Goal: Task Accomplishment & Management: Manage account settings

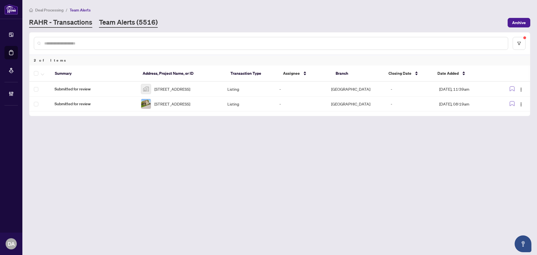
click at [77, 16] on div "Deal Processing / Team Alerts RAHR - Transactions Team Alerts (5516) Archive" at bounding box center [279, 17] width 501 height 21
click at [79, 23] on link "RAHR - Transactions" at bounding box center [60, 23] width 63 height 10
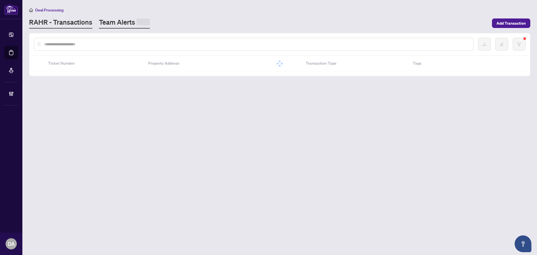
click at [132, 19] on link "Team Alerts" at bounding box center [124, 23] width 51 height 11
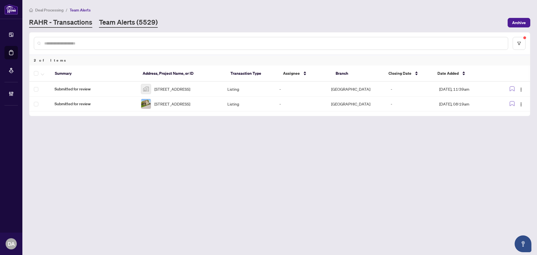
click at [61, 21] on link "RAHR - Transactions" at bounding box center [60, 23] width 63 height 10
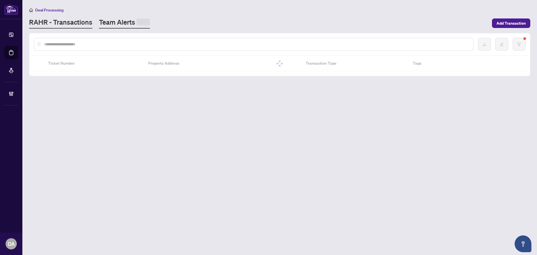
click at [99, 24] on link "Team Alerts" at bounding box center [124, 23] width 51 height 11
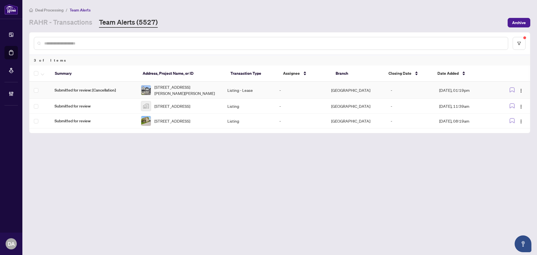
click at [265, 93] on td "Listing - Lease" at bounding box center [249, 90] width 52 height 17
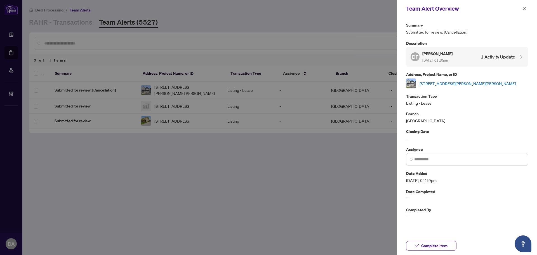
click at [452, 80] on link "[STREET_ADDRESS][PERSON_NAME][PERSON_NAME]" at bounding box center [467, 83] width 96 height 6
drag, startPoint x: 295, startPoint y: 38, endPoint x: 516, endPoint y: 24, distance: 221.8
click at [296, 38] on div at bounding box center [268, 127] width 537 height 255
click at [522, 8] on button "button" at bounding box center [523, 8] width 7 height 7
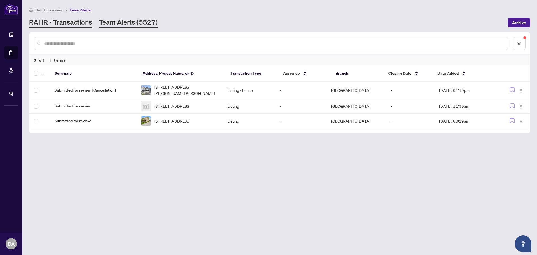
click at [79, 26] on link "RAHR - Transactions" at bounding box center [60, 23] width 63 height 10
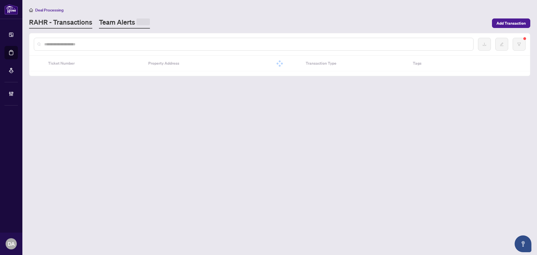
click at [117, 24] on link "Team Alerts" at bounding box center [124, 23] width 51 height 11
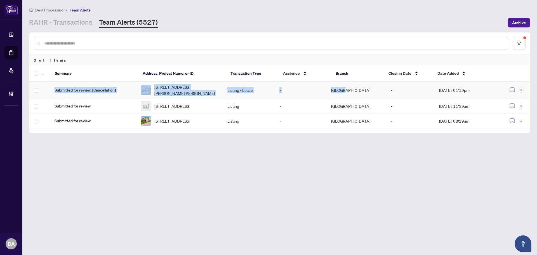
drag, startPoint x: 367, startPoint y: 93, endPoint x: 274, endPoint y: 58, distance: 99.4
click at [532, 254] on html "Dashboard Deal Processing Mortgage Referrals Brokerage Management DA Durham Adm…" at bounding box center [268, 127] width 537 height 255
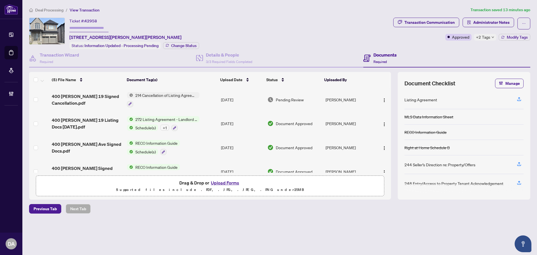
click at [191, 103] on div at bounding box center [163, 103] width 72 height 7
click at [348, 91] on td "[PERSON_NAME]" at bounding box center [348, 99] width 51 height 24
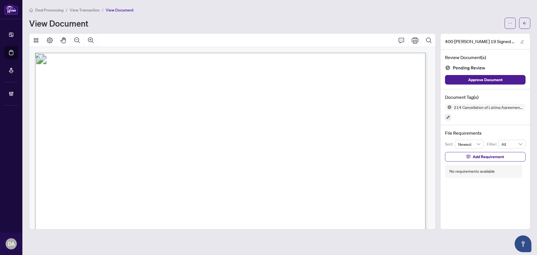
click at [497, 20] on div "View Document" at bounding box center [265, 23] width 472 height 9
click at [511, 22] on icon "ellipsis" at bounding box center [510, 23] width 4 height 4
click at [487, 32] on li "Download" at bounding box center [489, 35] width 49 height 9
drag, startPoint x: 94, startPoint y: 11, endPoint x: 194, endPoint y: 2, distance: 100.1
click at [95, 11] on span "View Transaction" at bounding box center [85, 10] width 30 height 5
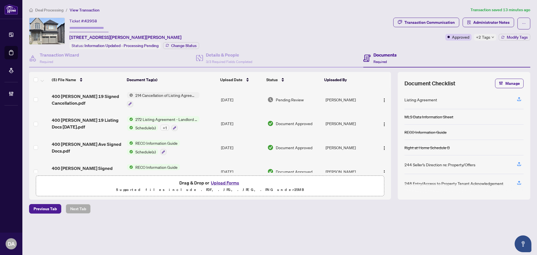
click at [203, 122] on td "272 Listing Agreement - Landlord Designated Representation Agreement Authority …" at bounding box center [172, 123] width 94 height 24
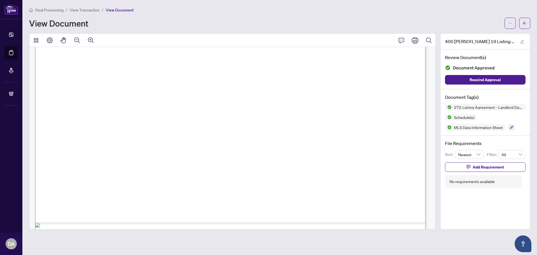
scroll to position [1285, 0]
click at [82, 10] on span "View Transaction" at bounding box center [85, 10] width 30 height 5
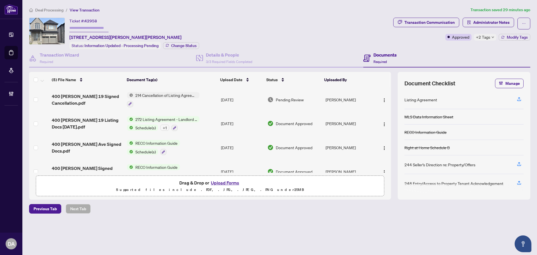
scroll to position [2, 0]
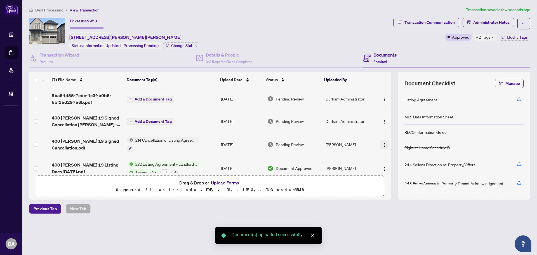
click at [379, 144] on button "button" at bounding box center [383, 144] width 9 height 9
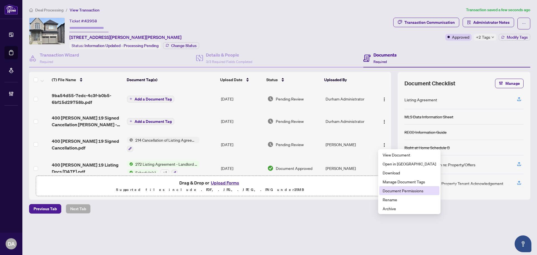
click at [402, 191] on span "Document Permissions" at bounding box center [408, 190] width 53 height 6
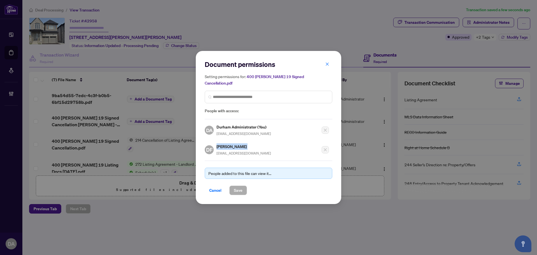
drag, startPoint x: 242, startPoint y: 141, endPoint x: 215, endPoint y: 144, distance: 27.0
click at [215, 144] on div "DF [PERSON_NAME] [EMAIL_ADDRESS][DOMAIN_NAME]" at bounding box center [238, 149] width 66 height 13
copy h5 "[PERSON_NAME]"
click at [222, 188] on button "Cancel" at bounding box center [215, 190] width 21 height 10
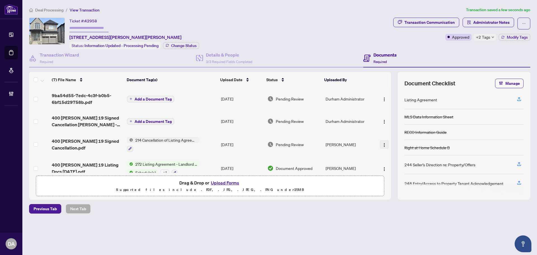
click at [382, 145] on img "button" at bounding box center [384, 145] width 4 height 4
click at [392, 205] on span "Archive" at bounding box center [408, 208] width 53 height 6
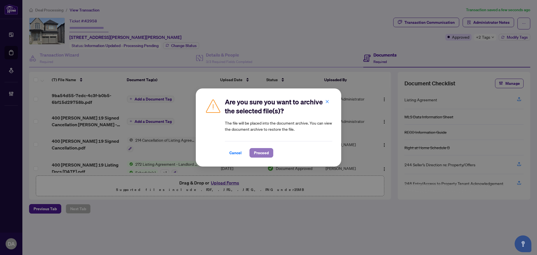
click at [260, 152] on span "Proceed" at bounding box center [261, 152] width 15 height 9
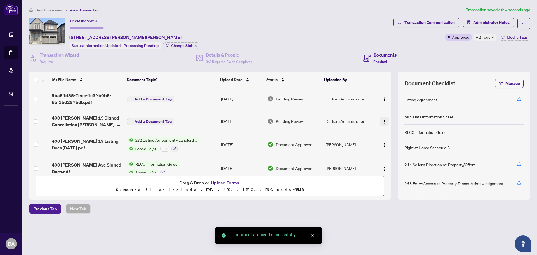
click at [382, 123] on img "button" at bounding box center [384, 121] width 4 height 4
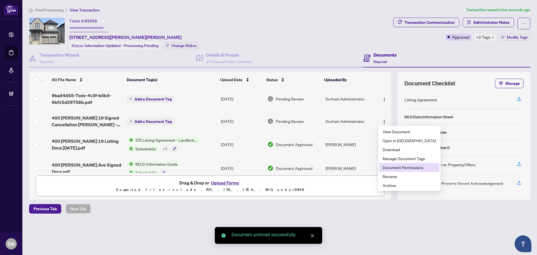
click at [396, 169] on span "Document Permissions" at bounding box center [408, 167] width 53 height 6
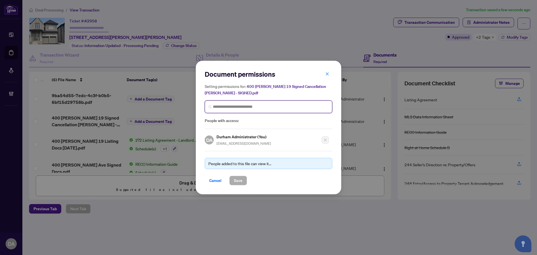
click at [249, 109] on input "search" at bounding box center [271, 107] width 116 height 6
paste input "**********"
type input "**********"
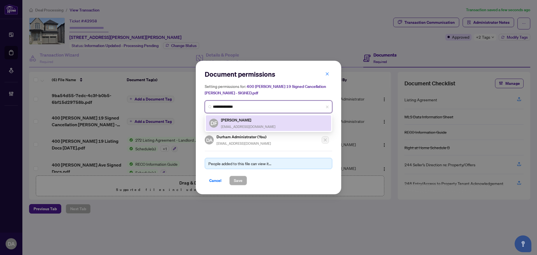
click at [243, 120] on h5 "[PERSON_NAME]" at bounding box center [248, 120] width 54 height 6
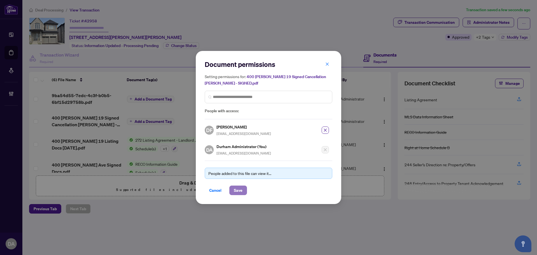
click at [237, 186] on span "Save" at bounding box center [238, 190] width 9 height 9
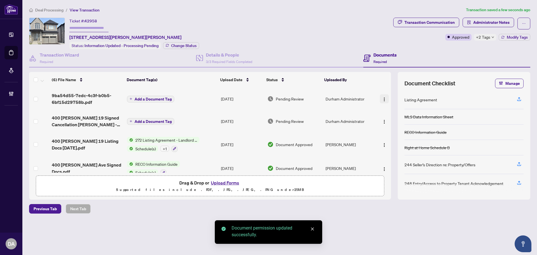
click at [382, 98] on img "button" at bounding box center [384, 99] width 4 height 4
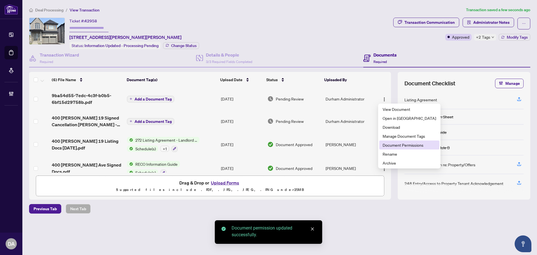
click at [398, 147] on span "Document Permissions" at bounding box center [408, 145] width 53 height 6
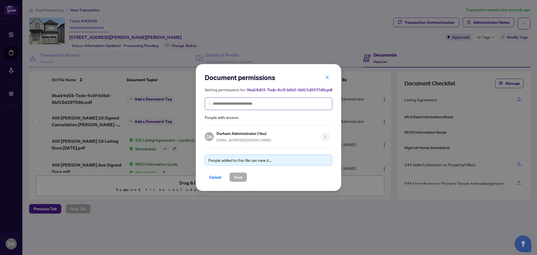
click at [268, 107] on span at bounding box center [268, 103] width 127 height 13
drag, startPoint x: 268, startPoint y: 107, endPoint x: 264, endPoint y: 106, distance: 4.9
click at [265, 96] on div "Setting permissions for: 9ba54d55-7edc-4c3f-b0b5-6bf15d29758b.pdf People with a…" at bounding box center [268, 103] width 127 height 34
click at [0, 0] on input "search" at bounding box center [0, 0] width 0 height 0
paste input "**********"
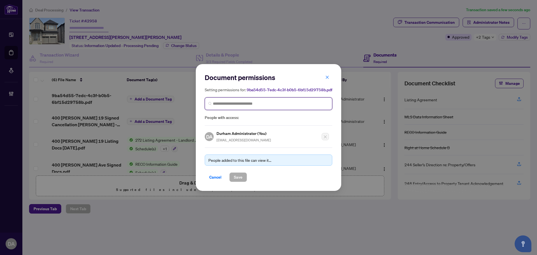
type input "**********"
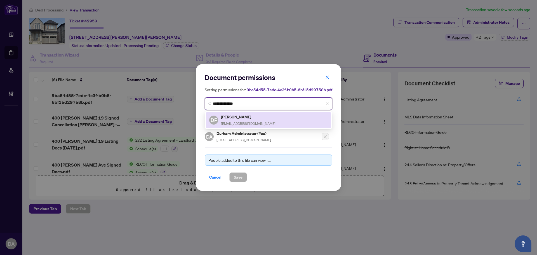
click at [243, 121] on span "[EMAIL_ADDRESS][DOMAIN_NAME]" at bounding box center [248, 123] width 54 height 4
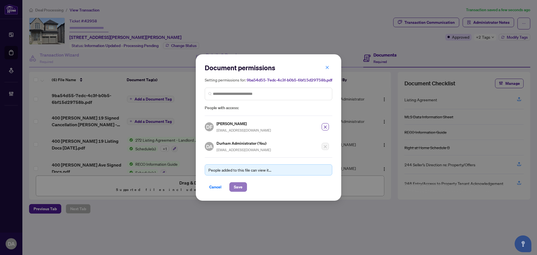
click at [238, 184] on span "Save" at bounding box center [238, 186] width 9 height 9
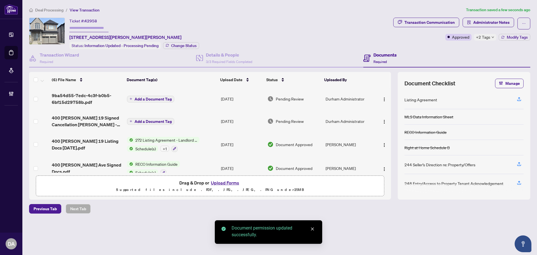
click at [160, 100] on span "Add a Document Tag" at bounding box center [152, 99] width 37 height 4
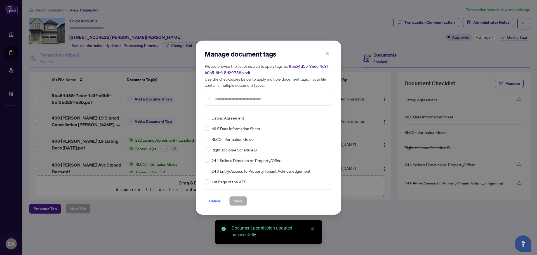
click at [269, 104] on div at bounding box center [268, 98] width 127 height 13
click at [270, 101] on div at bounding box center [268, 98] width 127 height 13
click at [270, 99] on input "text" at bounding box center [271, 99] width 112 height 6
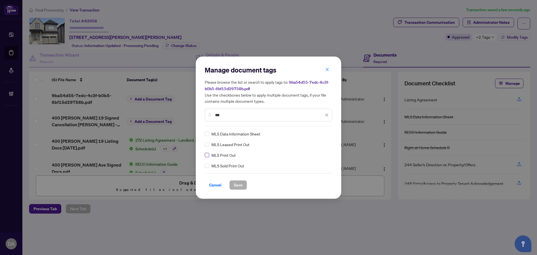
type input "***"
click at [237, 184] on span "Save" at bounding box center [238, 184] width 9 height 9
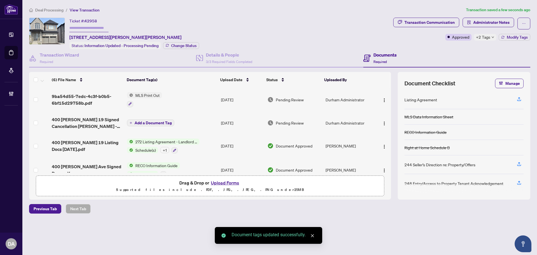
click at [150, 121] on span "Add a Document Tag" at bounding box center [152, 123] width 37 height 4
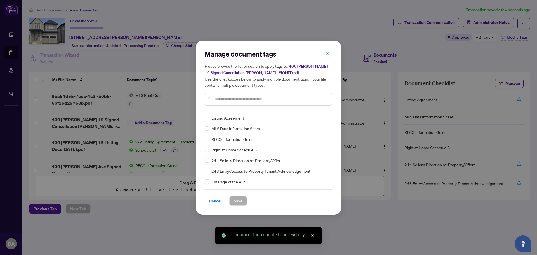
click at [243, 108] on div "Manage document tags Please browse the list or search to apply tags to: 400 [PE…" at bounding box center [268, 79] width 127 height 61
click at [253, 100] on input "text" at bounding box center [271, 99] width 112 height 6
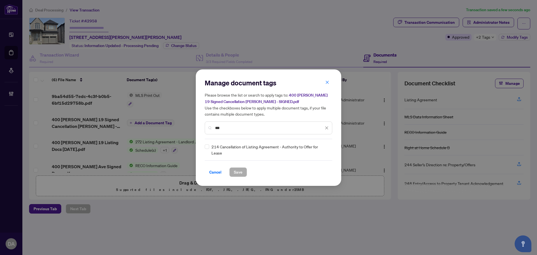
type input "***"
click at [321, 151] on img at bounding box center [321, 150] width 6 height 6
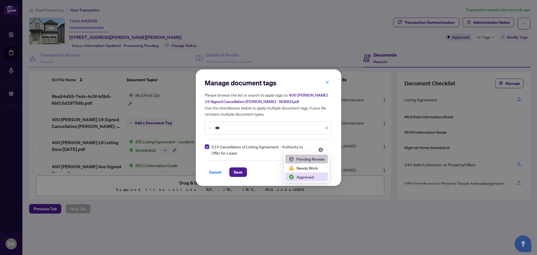
click at [308, 177] on div "Approved" at bounding box center [306, 177] width 36 height 6
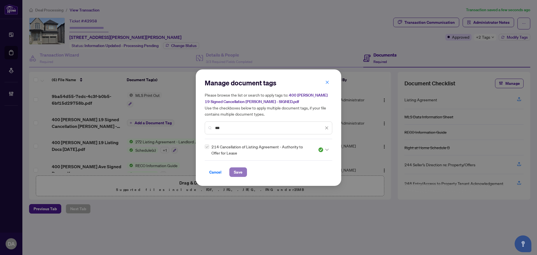
click at [234, 170] on span "Save" at bounding box center [238, 171] width 9 height 9
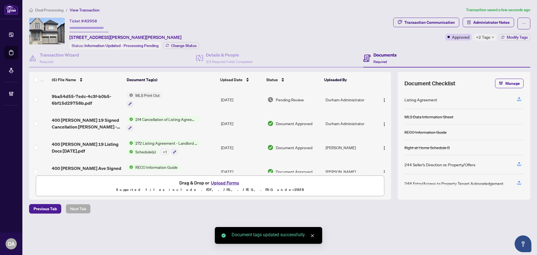
click at [488, 37] on span "+2 Tags" at bounding box center [483, 37] width 14 height 6
drag, startPoint x: 457, startPoint y: 42, endPoint x: 464, endPoint y: 42, distance: 6.7
click at [457, 42] on div "Transaction Communication Administrator Notes Approved +2 Tags Modify Tags" at bounding box center [461, 34] width 139 height 32
click at [517, 35] on span "Modify Tags" at bounding box center [516, 37] width 21 height 4
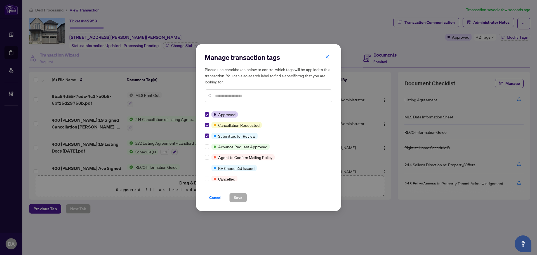
click at [204, 129] on div "Manage transaction tags Please use checkboxes below to control which tags will …" at bounding box center [268, 127] width 145 height 167
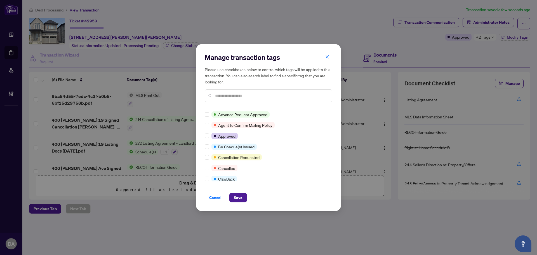
click at [209, 168] on div at bounding box center [208, 168] width 7 height 6
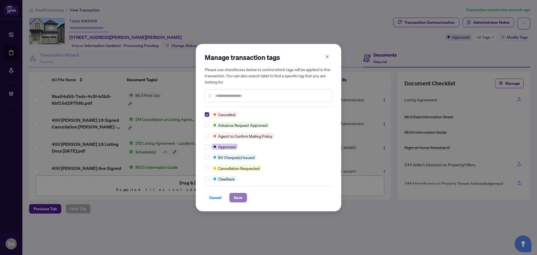
click at [235, 197] on span "Save" at bounding box center [238, 197] width 9 height 9
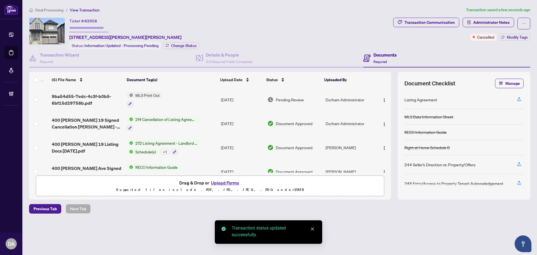
click at [54, 13] on div "Deal Processing / View Transaction Transaction saved a few seconds ago Ticket #…" at bounding box center [279, 120] width 505 height 226
click at [52, 11] on span "Deal Processing" at bounding box center [49, 10] width 28 height 5
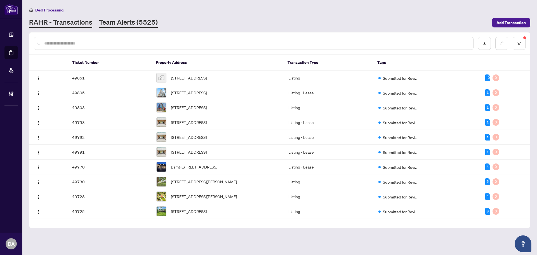
click at [134, 20] on link "Team Alerts (5525)" at bounding box center [128, 23] width 59 height 10
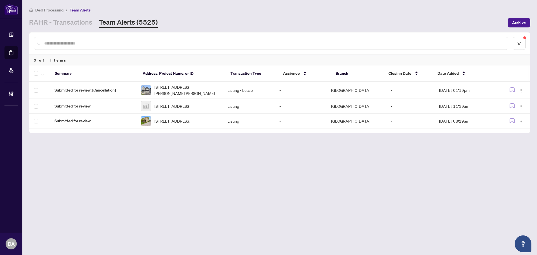
click at [68, 17] on div "Deal Processing / Team Alerts [PERSON_NAME] - Transactions Team Alerts (5525) A…" at bounding box center [279, 17] width 501 height 21
click at [66, 27] on link "RAHR - Transactions" at bounding box center [60, 23] width 63 height 10
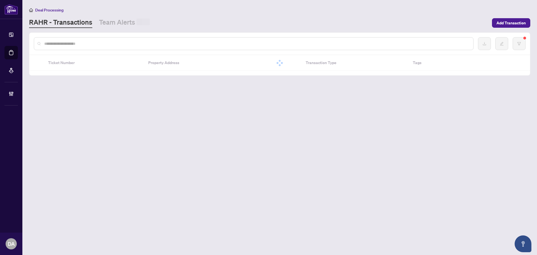
click at [96, 43] on input "text" at bounding box center [256, 44] width 424 height 6
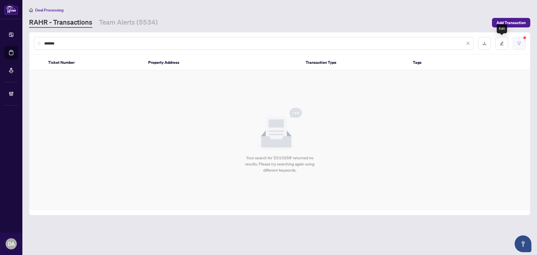
type input "*******"
click at [518, 42] on icon "filter" at bounding box center [518, 43] width 3 height 3
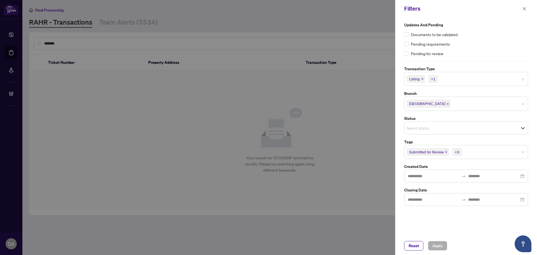
click at [446, 150] on icon "close" at bounding box center [445, 151] width 3 height 3
click at [446, 150] on span "Cancellation Requested" at bounding box center [428, 152] width 38 height 6
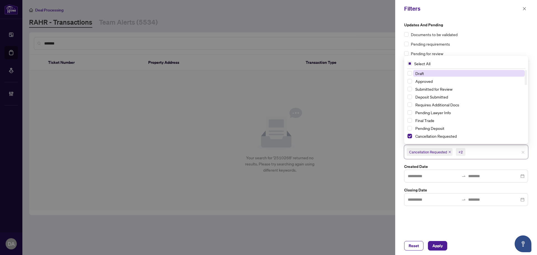
click at [450, 151] on icon "close" at bounding box center [449, 151] width 3 height 3
click at [449, 151] on icon "close" at bounding box center [448, 151] width 3 height 3
click at [450, 151] on input "search" at bounding box center [459, 151] width 39 height 7
click at [437, 151] on icon "close" at bounding box center [435, 151] width 3 height 3
click at [441, 247] on span "Apply" at bounding box center [437, 245] width 10 height 9
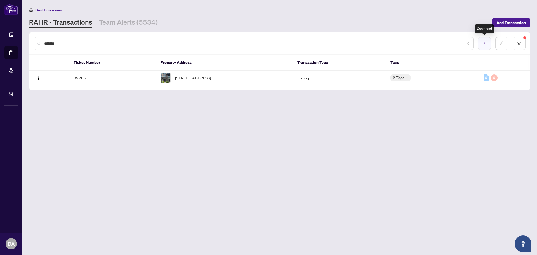
click at [486, 45] on button "button" at bounding box center [484, 43] width 13 height 13
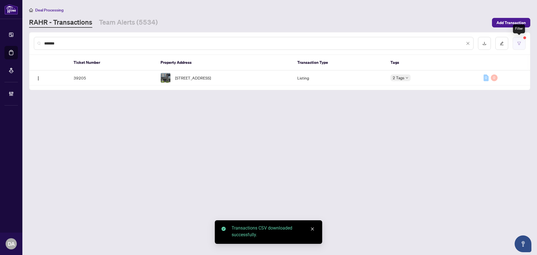
click at [522, 39] on button "button" at bounding box center [518, 43] width 13 height 13
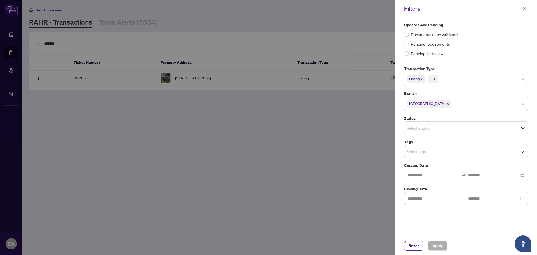
click at [423, 79] on icon "close" at bounding box center [422, 78] width 3 height 3
click at [437, 78] on span "Listing - Lease" at bounding box center [421, 79] width 31 height 8
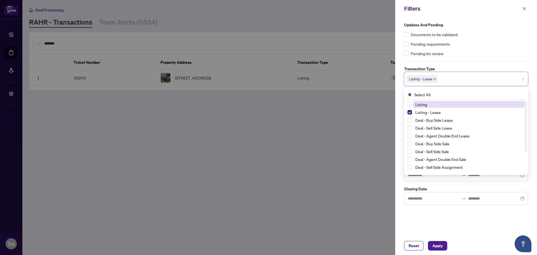
click at [435, 78] on icon "close" at bounding box center [434, 78] width 3 height 3
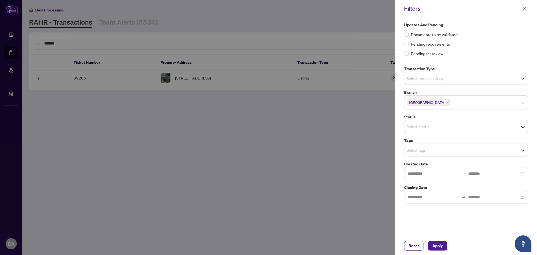
click at [433, 241] on span "Apply" at bounding box center [437, 245] width 10 height 9
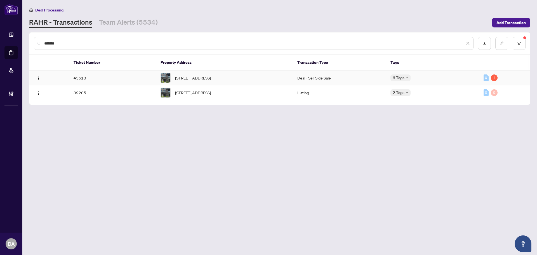
click at [268, 73] on div "[STREET_ADDRESS]" at bounding box center [224, 78] width 128 height 10
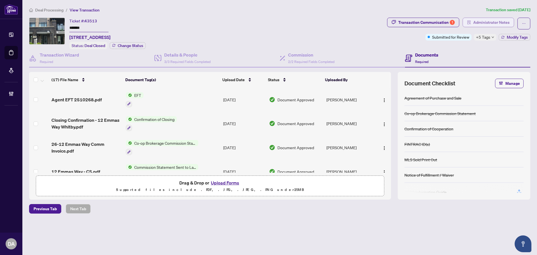
click at [481, 25] on span "Administrator Notes" at bounding box center [491, 22] width 36 height 9
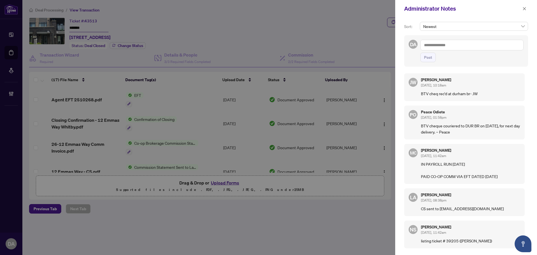
click at [436, 45] on textarea at bounding box center [471, 45] width 103 height 11
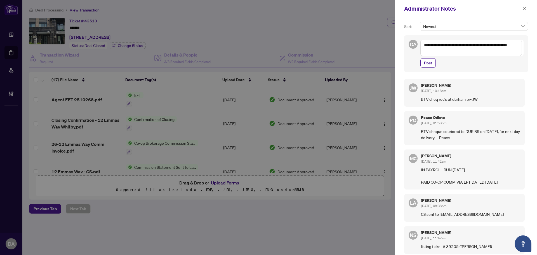
click at [501, 46] on textarea "**********" at bounding box center [470, 48] width 101 height 16
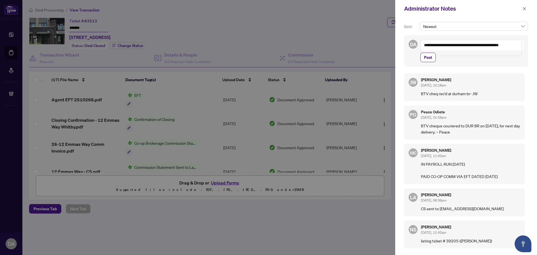
click at [496, 44] on textarea "**********" at bounding box center [470, 48] width 101 height 16
drag, startPoint x: 448, startPoint y: 51, endPoint x: 402, endPoint y: 32, distance: 49.0
click at [402, 32] on div "**********" at bounding box center [466, 135] width 142 height 237
click at [445, 55] on textarea "**********" at bounding box center [470, 48] width 101 height 16
type textarea "**********"
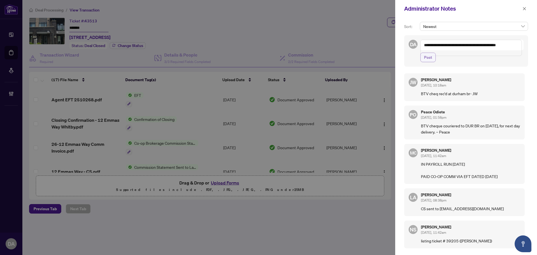
click at [432, 60] on button "Post" at bounding box center [427, 58] width 15 height 10
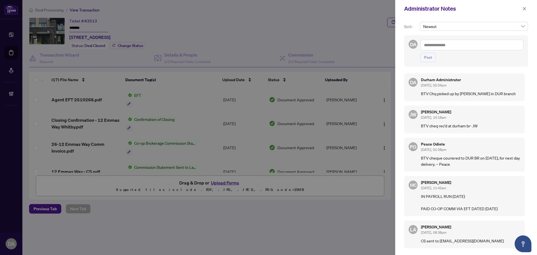
click at [455, 47] on textarea at bounding box center [471, 45] width 103 height 11
type textarea "****"
click at [435, 59] on span "Post" at bounding box center [471, 58] width 103 height 10
click at [433, 59] on button "Post" at bounding box center [427, 58] width 15 height 10
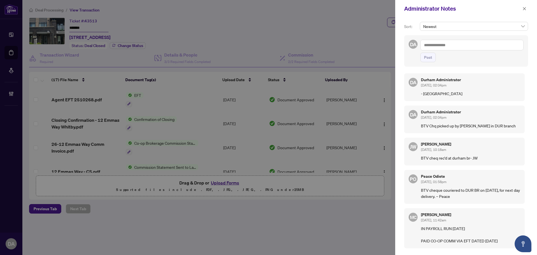
drag, startPoint x: 526, startPoint y: 9, endPoint x: 375, endPoint y: 52, distance: 157.2
click at [526, 9] on button "button" at bounding box center [523, 8] width 7 height 7
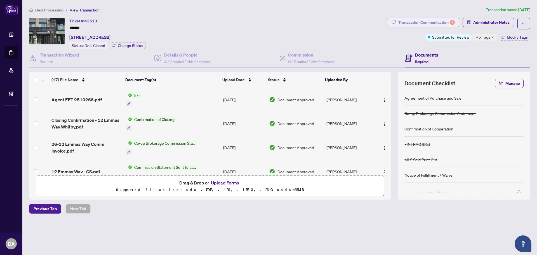
click at [412, 24] on div "Transaction Communication 1" at bounding box center [426, 22] width 56 height 9
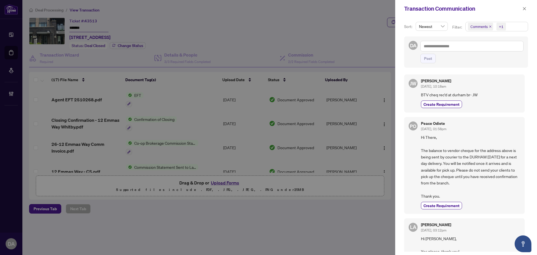
click at [389, 48] on div at bounding box center [268, 127] width 537 height 255
click at [524, 11] on span "button" at bounding box center [524, 8] width 4 height 9
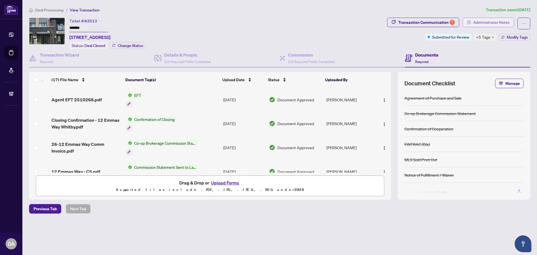
click at [498, 25] on span "Administrator Notes" at bounding box center [491, 22] width 36 height 9
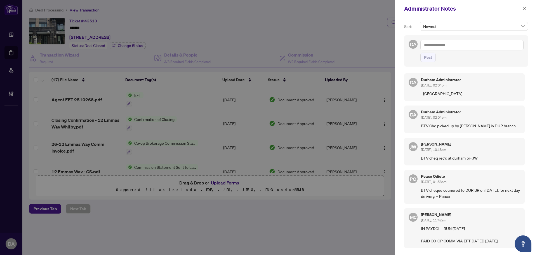
click at [519, 4] on div "Administrator Notes" at bounding box center [466, 8] width 142 height 17
click at [524, 11] on span "button" at bounding box center [524, 8] width 4 height 9
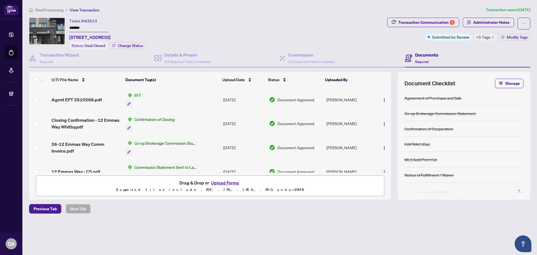
click at [54, 10] on span "Deal Processing" at bounding box center [49, 10] width 28 height 5
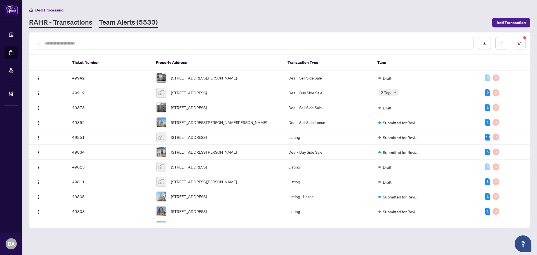
click at [131, 23] on link "Team Alerts (5533)" at bounding box center [128, 23] width 59 height 10
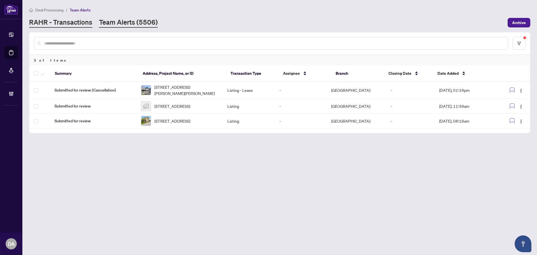
click at [79, 22] on link "RAHR - Transactions" at bounding box center [60, 23] width 63 height 10
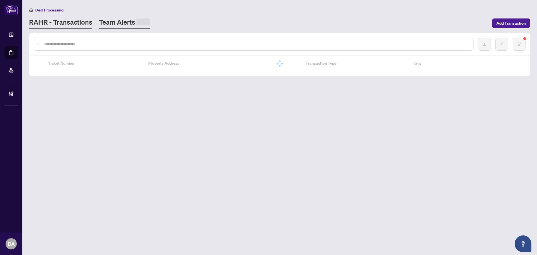
click at [99, 26] on link "Team Alerts" at bounding box center [124, 23] width 51 height 11
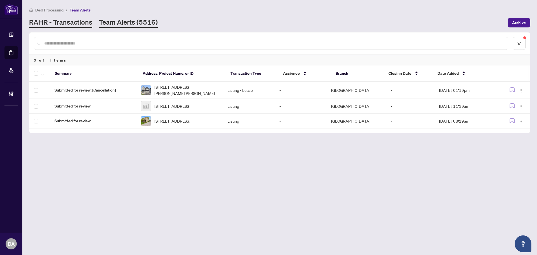
click at [56, 23] on link "RAHR - Transactions" at bounding box center [60, 23] width 63 height 10
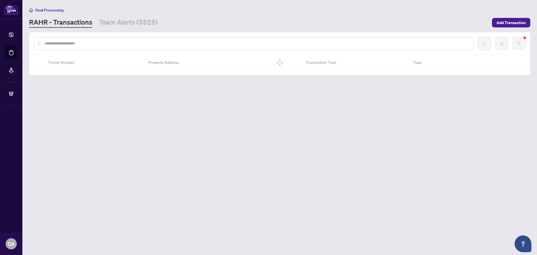
click at [93, 22] on div "[PERSON_NAME] - Transactions Team Alerts (5525)" at bounding box center [93, 23] width 129 height 10
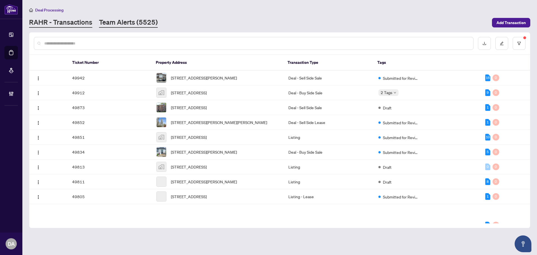
click at [102, 22] on link "Team Alerts (5525)" at bounding box center [128, 23] width 59 height 10
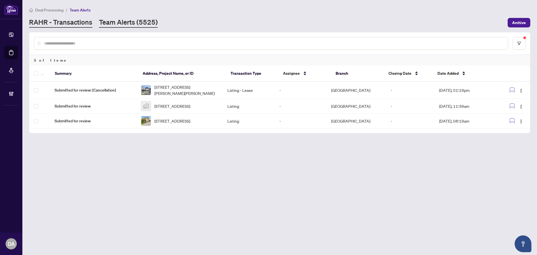
click at [71, 20] on link "RAHR - Transactions" at bounding box center [60, 23] width 63 height 10
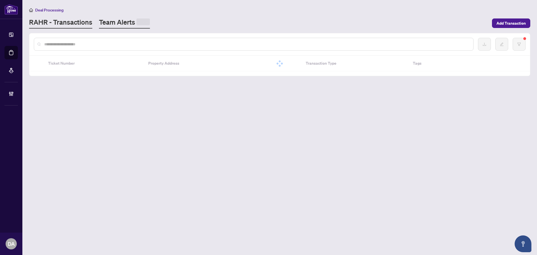
click at [122, 23] on link "Team Alerts" at bounding box center [124, 23] width 51 height 11
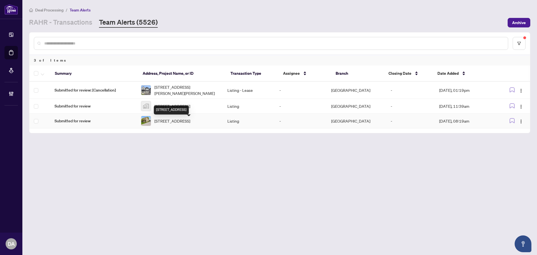
drag, startPoint x: 224, startPoint y: 138, endPoint x: 201, endPoint y: 142, distance: 23.2
click at [202, 142] on main "Deal Processing / Team Alerts [PERSON_NAME] - Transactions Team Alerts (5526) A…" at bounding box center [279, 127] width 514 height 255
click at [182, 90] on div "[STREET_ADDRESS]" at bounding box center [173, 92] width 35 height 9
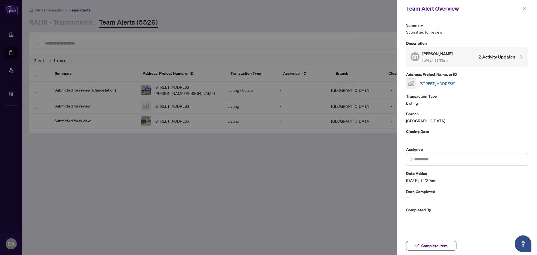
click at [521, 10] on div "Team Alert Overview" at bounding box center [467, 8] width 140 height 17
click at [522, 10] on icon "close" at bounding box center [524, 9] width 4 height 4
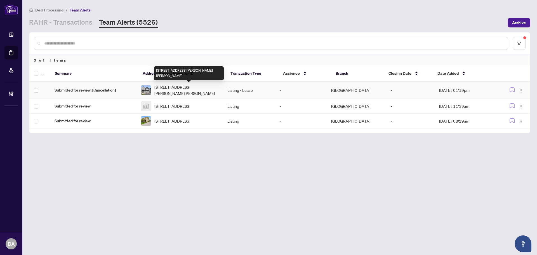
click at [162, 88] on span "[STREET_ADDRESS][PERSON_NAME][PERSON_NAME]" at bounding box center [186, 90] width 64 height 12
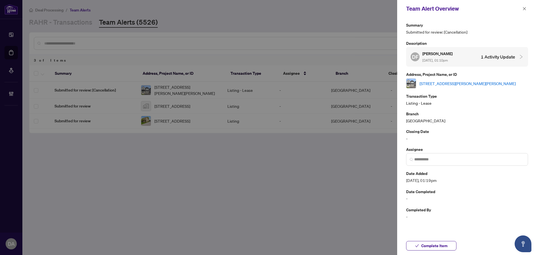
click at [248, 228] on div at bounding box center [268, 127] width 537 height 255
click at [313, 155] on div at bounding box center [268, 127] width 537 height 255
click at [524, 10] on icon "close" at bounding box center [524, 9] width 4 height 4
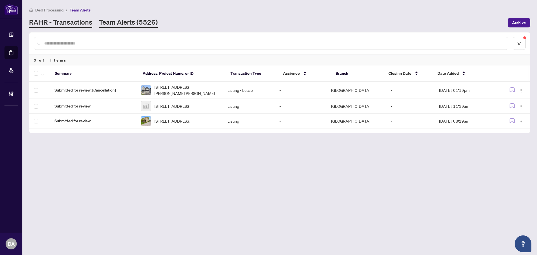
click at [90, 22] on link "RAHR - Transactions" at bounding box center [60, 23] width 63 height 10
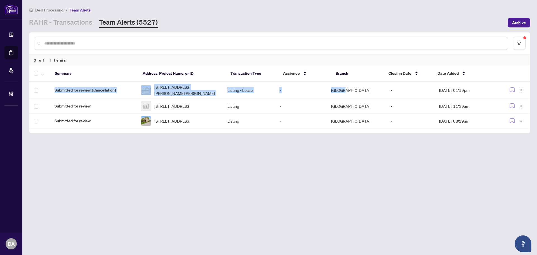
click at [371, 208] on main "Deal Processing / Team Alerts RAHR - Transactions Team Alerts (5527) Archive 3 …" at bounding box center [279, 127] width 514 height 255
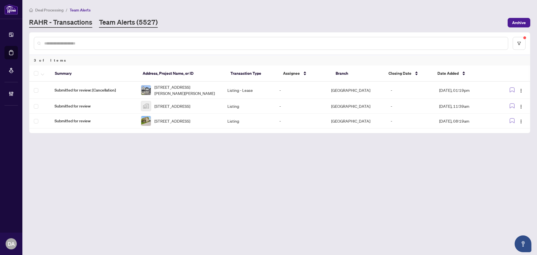
click at [85, 22] on link "RAHR - Transactions" at bounding box center [60, 23] width 63 height 10
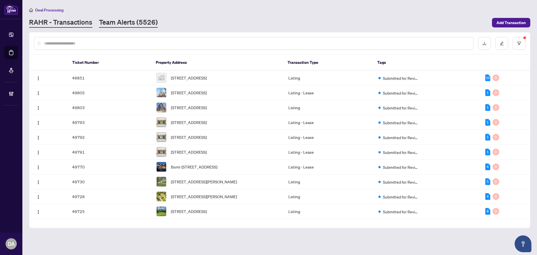
click at [122, 24] on link "Team Alerts (5526)" at bounding box center [128, 23] width 59 height 10
